Goal: Navigation & Orientation: Find specific page/section

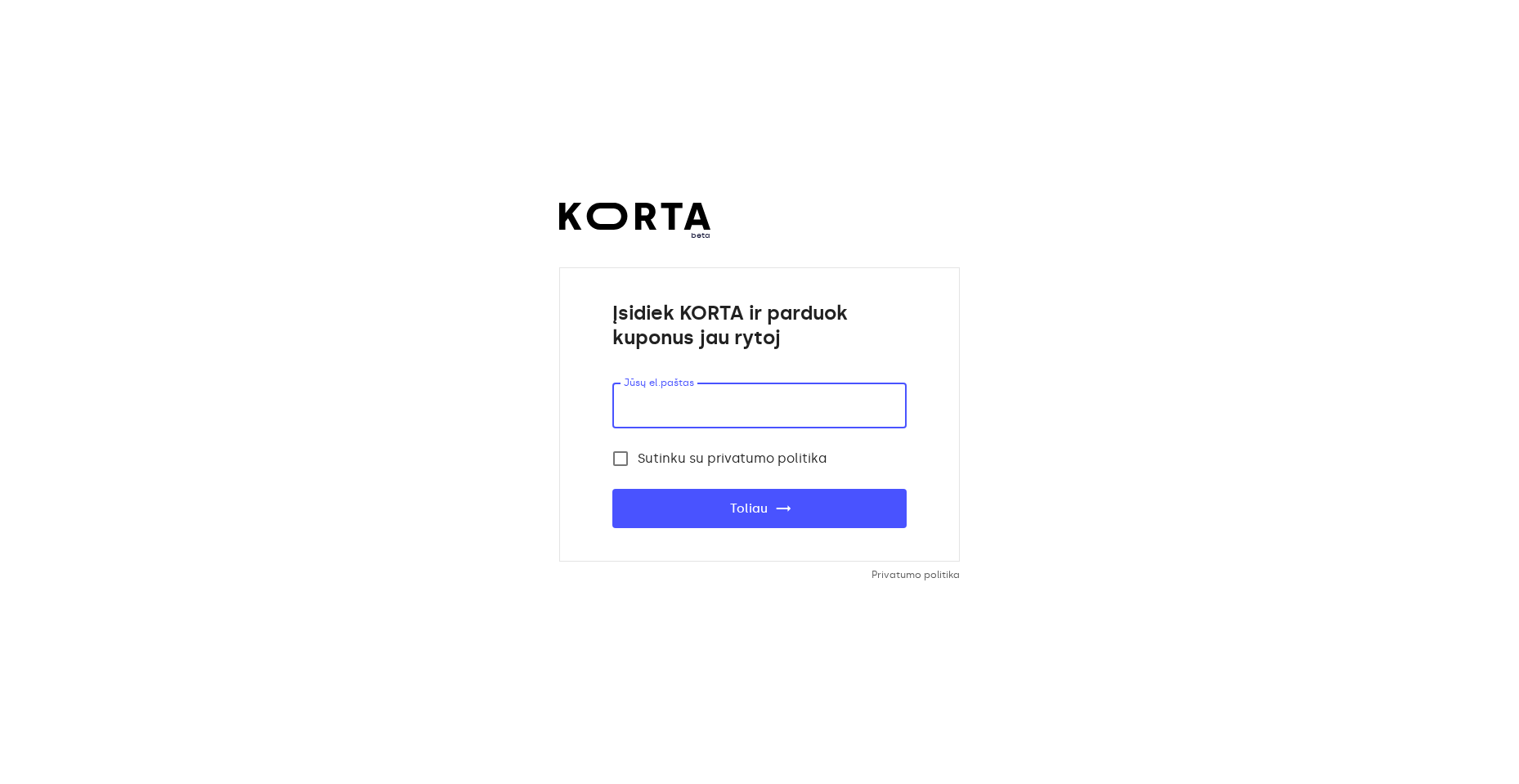
click at [757, 409] on input "email" at bounding box center [759, 405] width 294 height 46
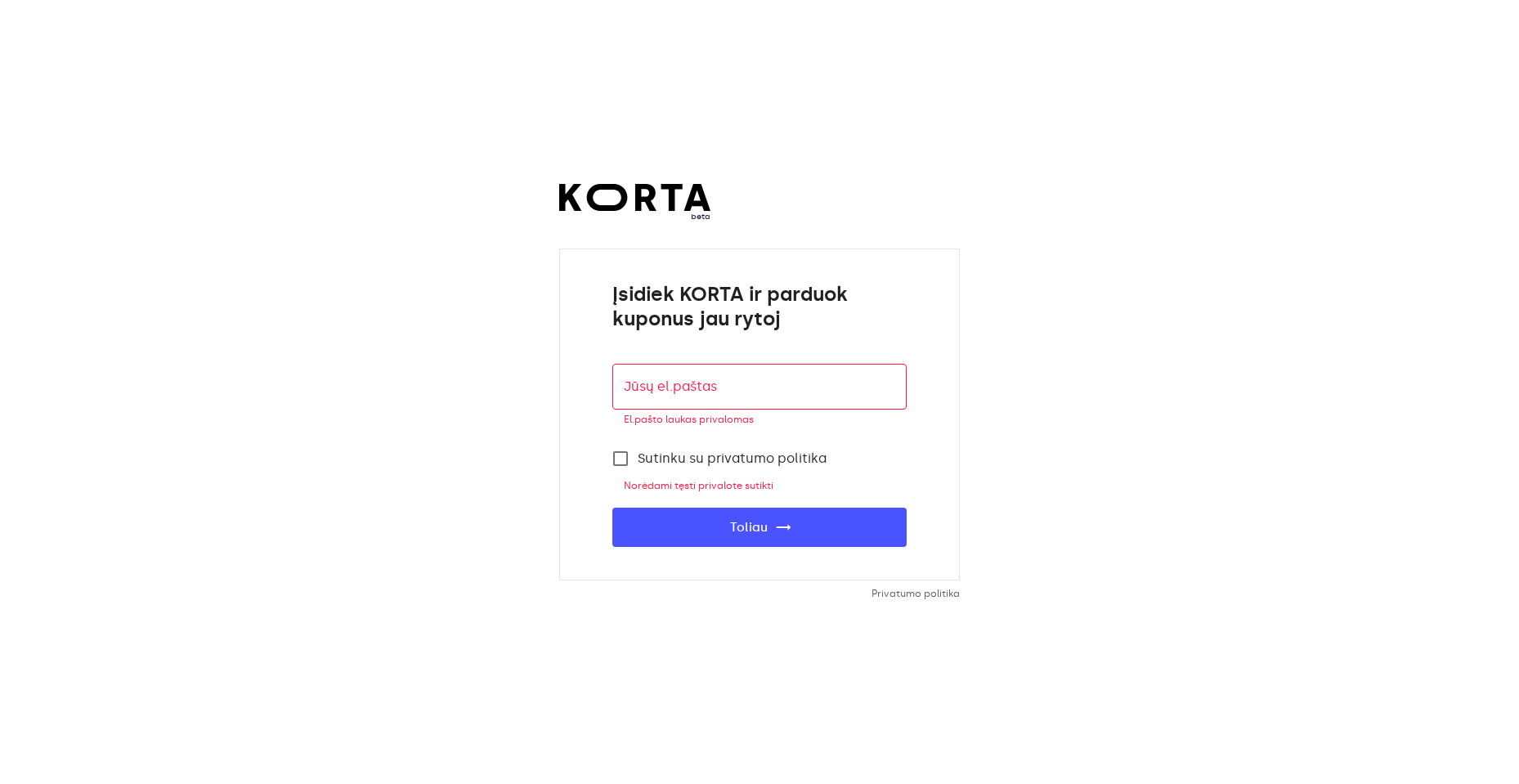
click at [1267, 424] on div "beta Įsidiek KORTA ir parduok kuponus jau rytoj Jūsų el.paštas Jūsų el.paštas E…" at bounding box center [759, 392] width 1519 height 784
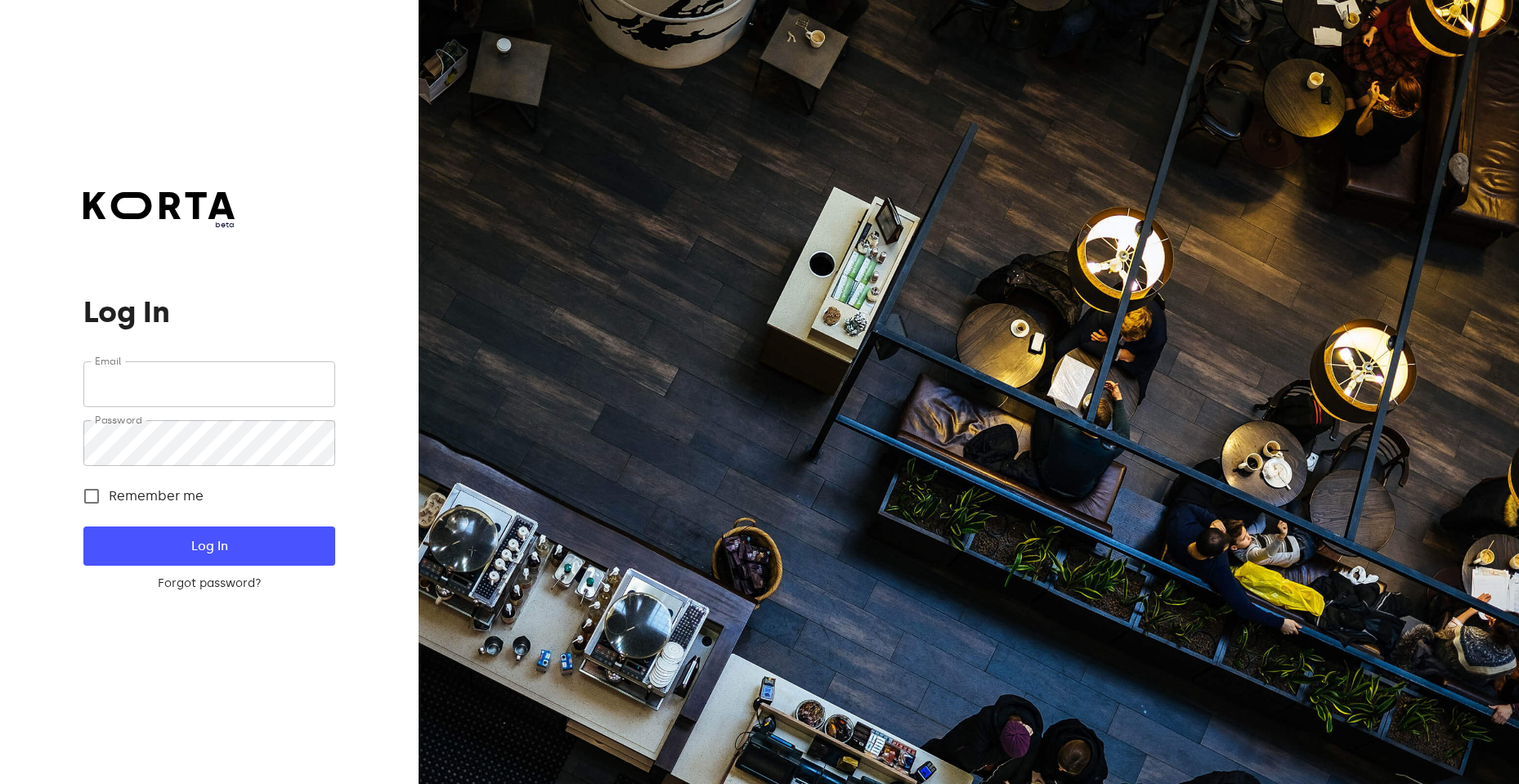
type input "[EMAIL_ADDRESS][DOMAIN_NAME]"
click at [95, 491] on input "Remember me" at bounding box center [92, 496] width 35 height 35
checkbox input "true"
click at [170, 537] on span "Log In" at bounding box center [209, 546] width 198 height 21
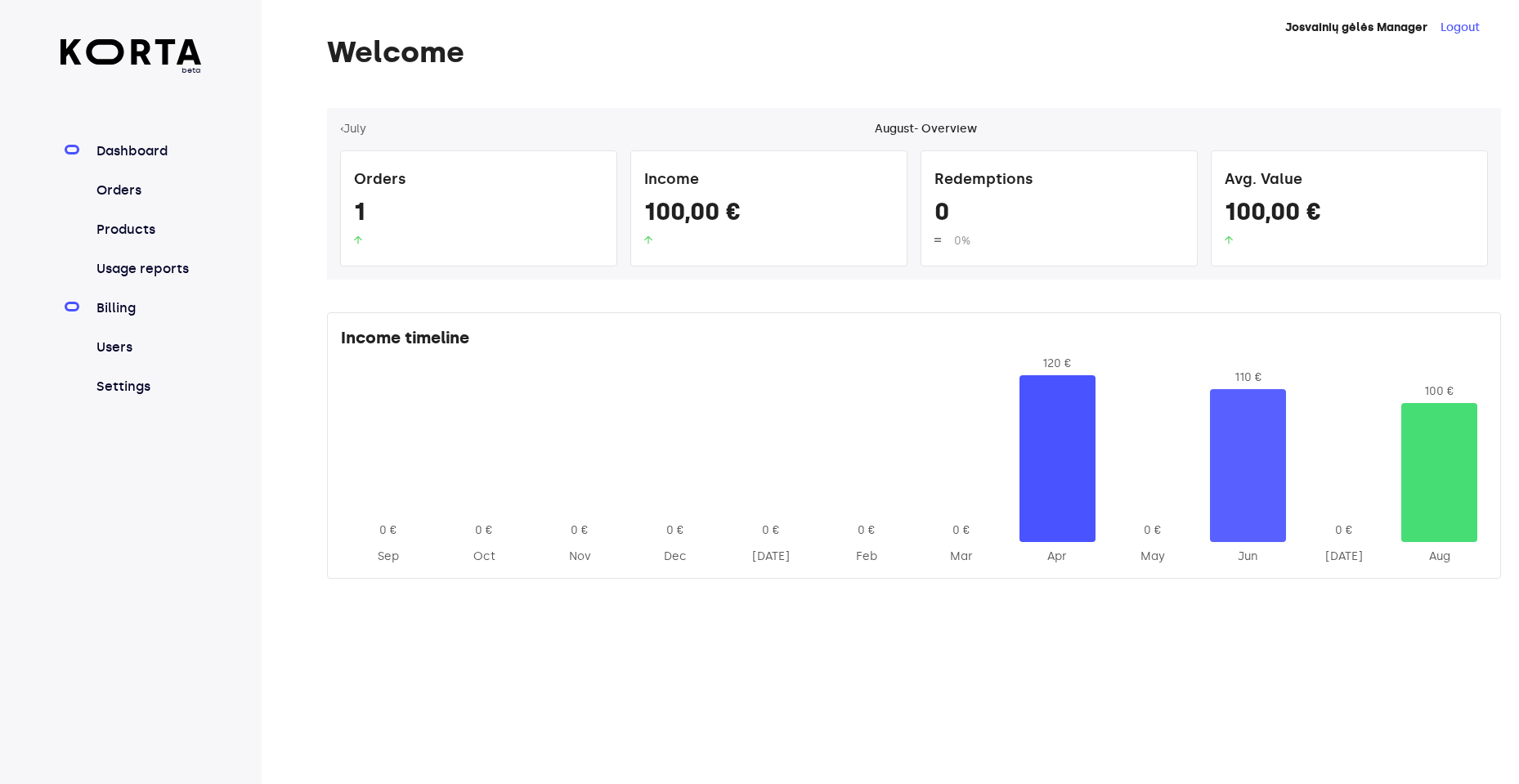
click at [118, 315] on link "Billing" at bounding box center [147, 308] width 109 height 19
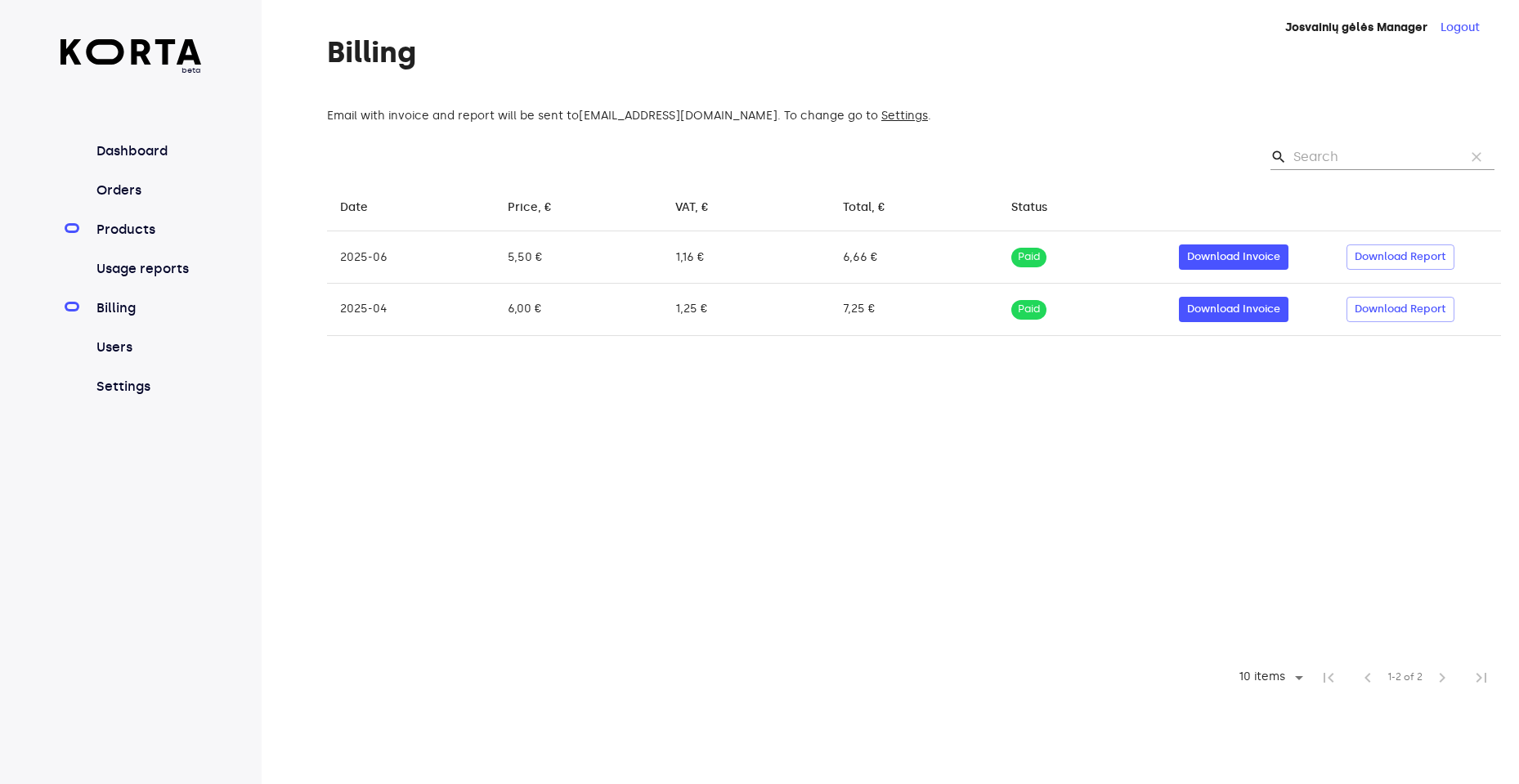
click at [132, 229] on link "Products" at bounding box center [147, 229] width 109 height 19
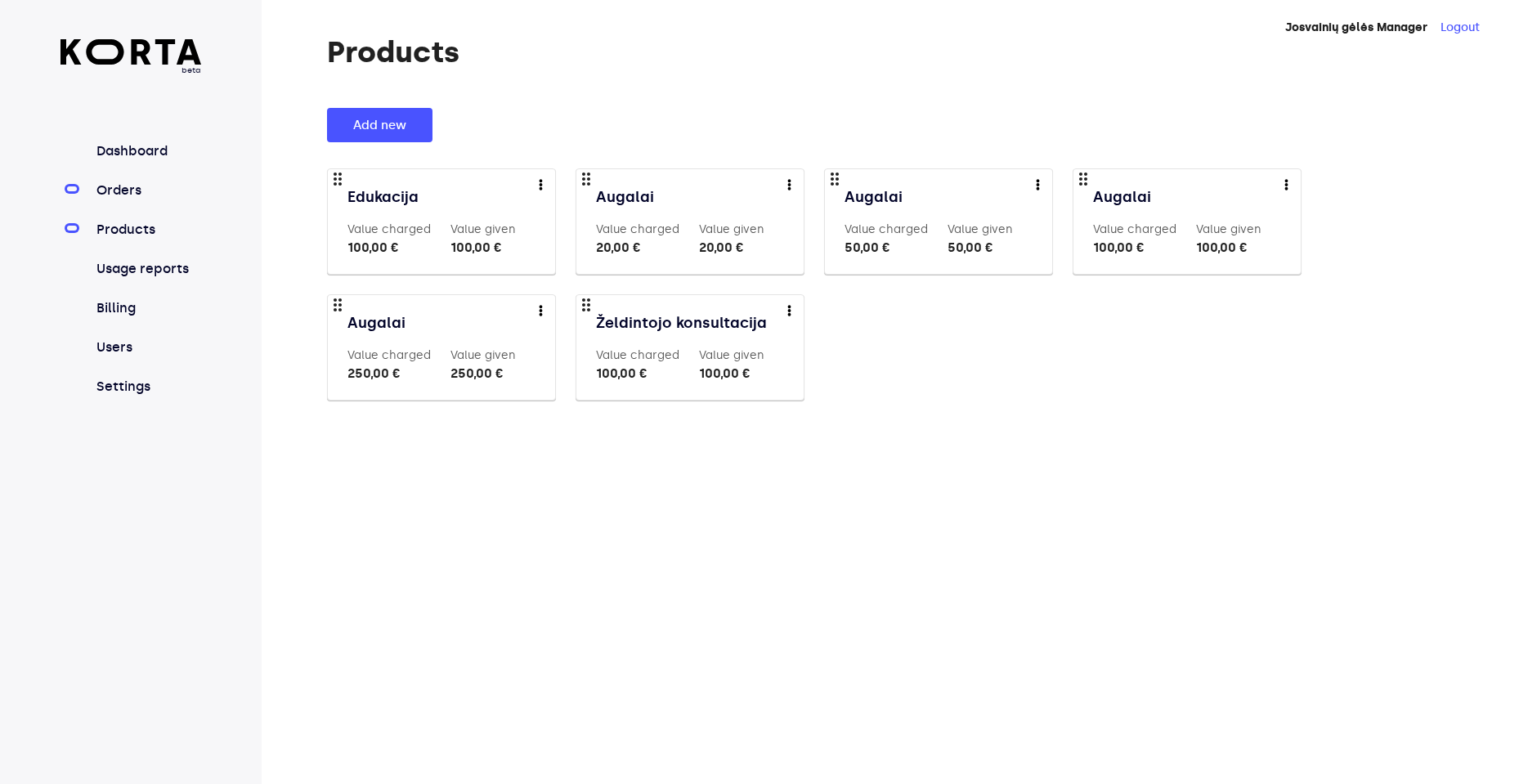
click at [130, 185] on link "Orders" at bounding box center [147, 191] width 109 height 19
